Goal: Check status: Check status

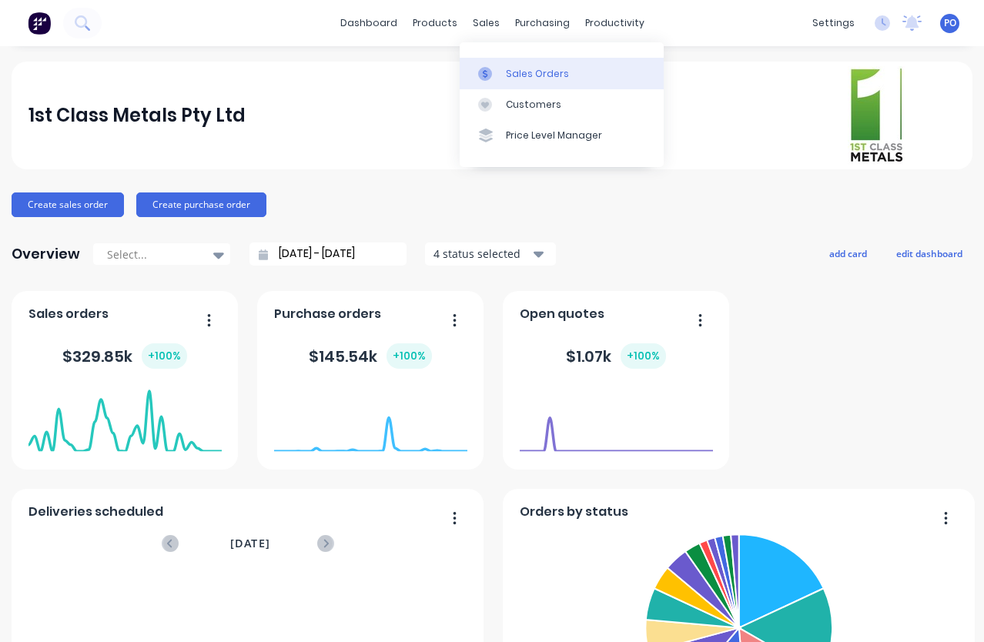
click at [501, 70] on link "Sales Orders" at bounding box center [562, 73] width 204 height 31
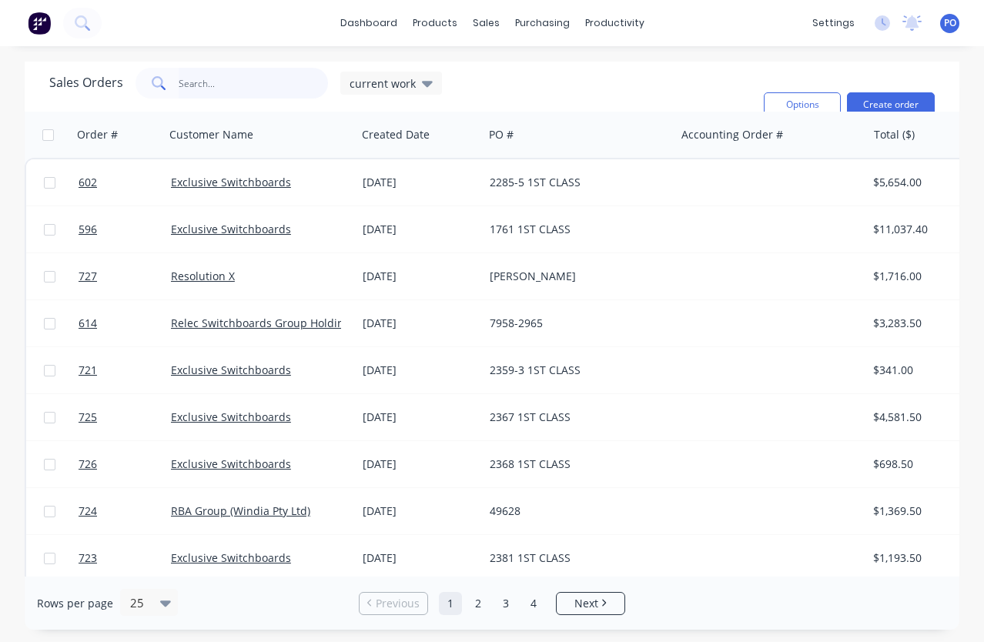
click at [211, 84] on input "text" at bounding box center [254, 83] width 150 height 31
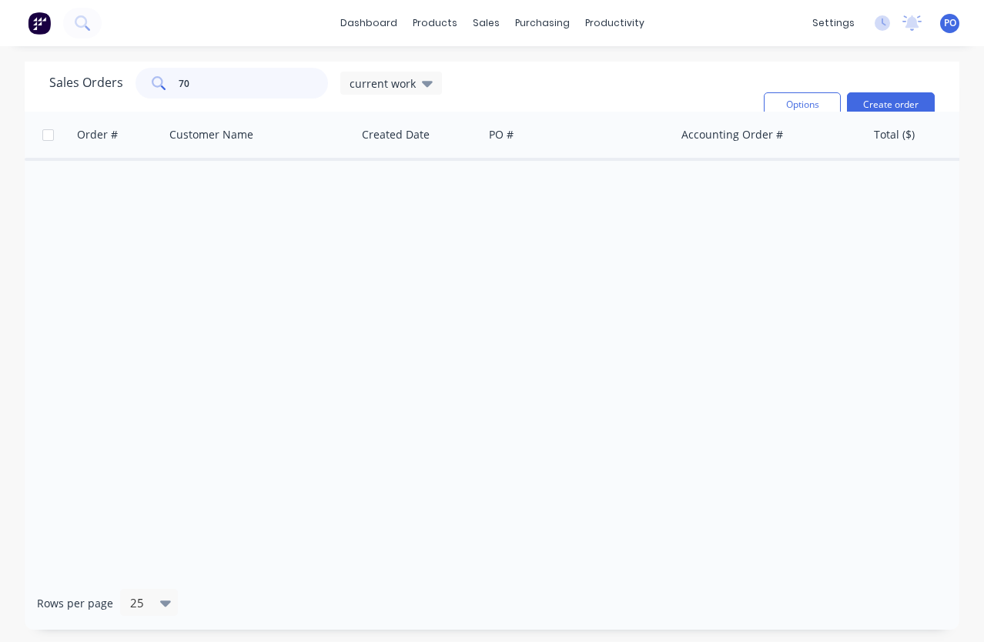
type input "7"
type input "parce"
click at [112, 16] on div "dashboard products sales purchasing productivity dashboard products Product Cat…" at bounding box center [492, 23] width 984 height 46
click at [93, 31] on button at bounding box center [82, 23] width 38 height 31
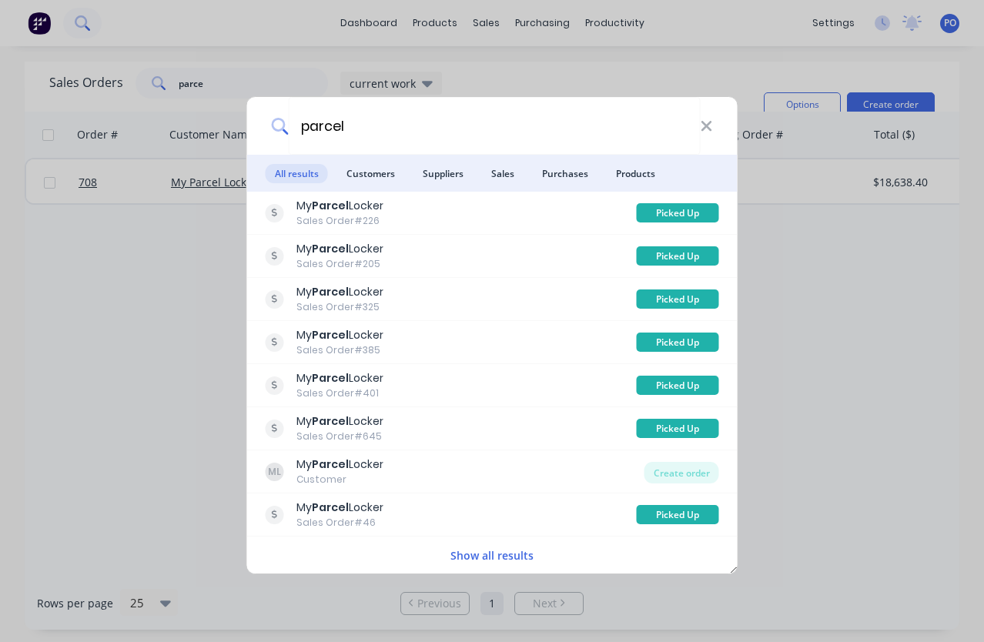
type input "parcel"
click at [461, 554] on button "Show all results" at bounding box center [492, 556] width 92 height 18
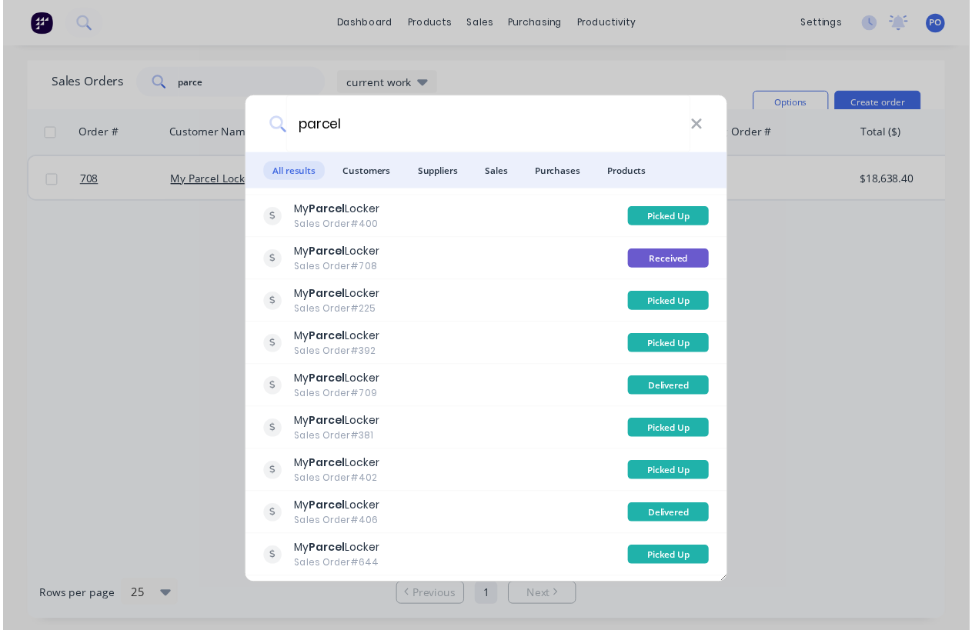
scroll to position [385, 0]
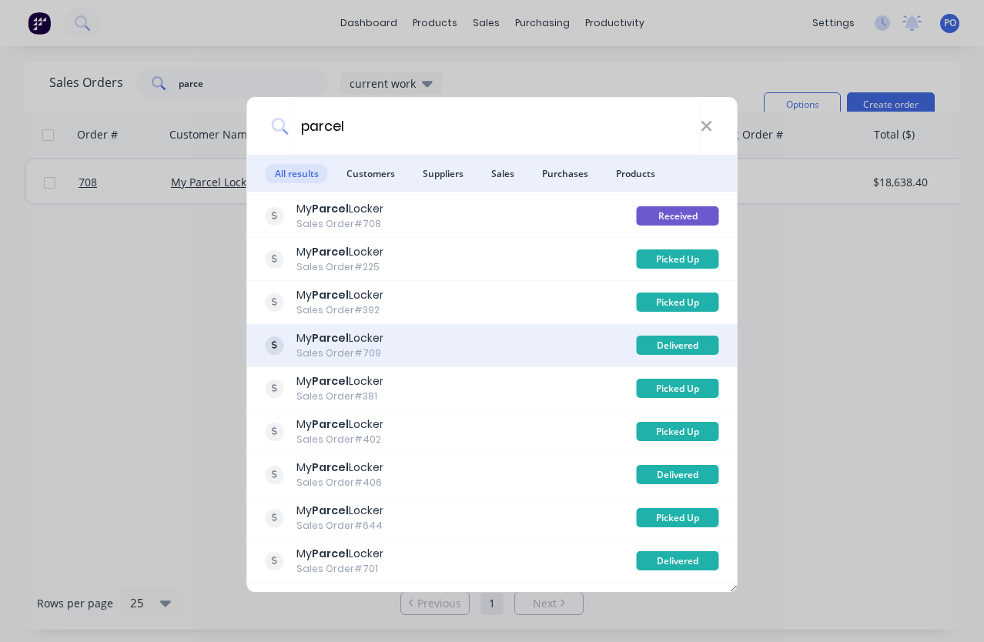
click at [366, 349] on div "Sales Order #709" at bounding box center [339, 353] width 87 height 14
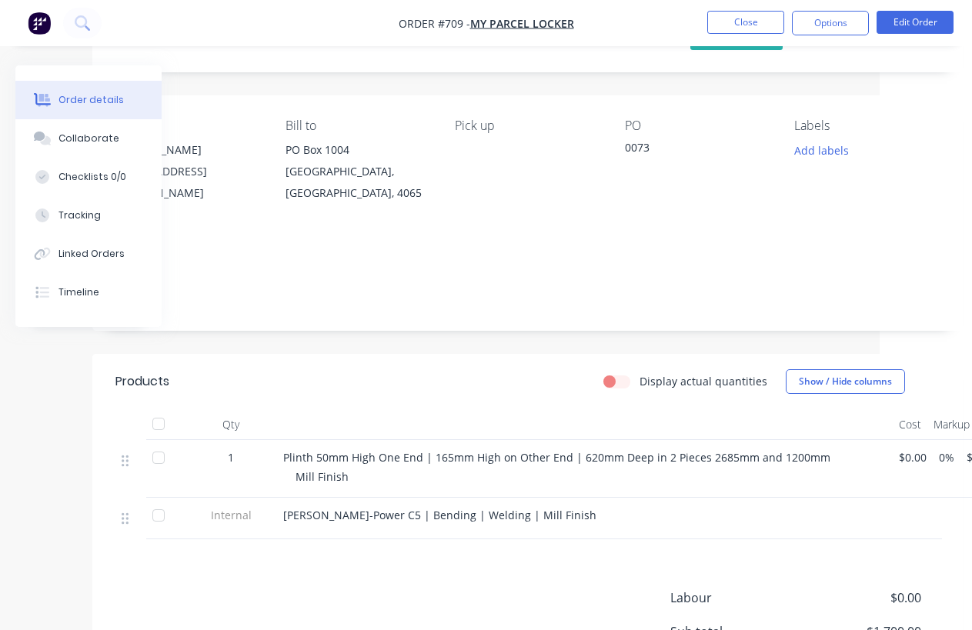
scroll to position [92, 92]
